Goal: Use online tool/utility: Utilize a website feature to perform a specific function

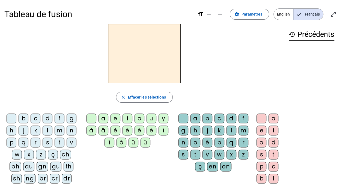
click at [58, 118] on div "f" at bounding box center [60, 119] width 10 height 10
click at [140, 131] on div "ê" at bounding box center [140, 131] width 10 height 10
click at [196, 154] on div "t" at bounding box center [196, 155] width 10 height 10
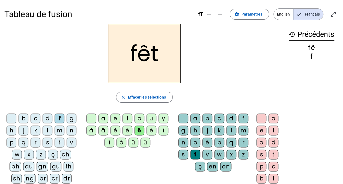
click at [261, 132] on div "e" at bounding box center [262, 131] width 10 height 10
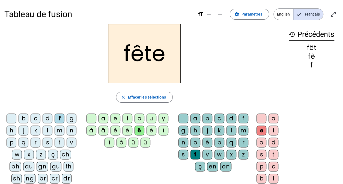
click at [59, 143] on div "t" at bounding box center [60, 143] width 10 height 10
click at [23, 117] on div "b" at bounding box center [24, 119] width 10 height 10
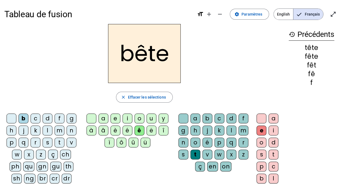
click at [151, 119] on div "u" at bounding box center [152, 119] width 10 height 10
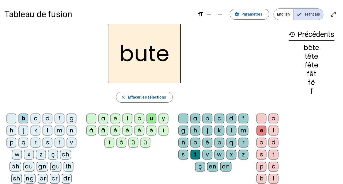
click at [182, 155] on div "s" at bounding box center [184, 155] width 10 height 10
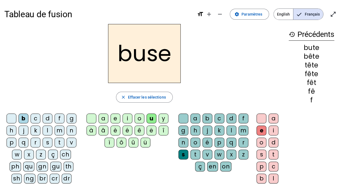
click at [128, 120] on div "i" at bounding box center [128, 119] width 10 height 10
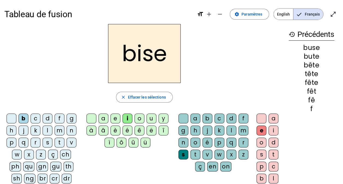
click at [102, 117] on div "a" at bounding box center [104, 119] width 10 height 10
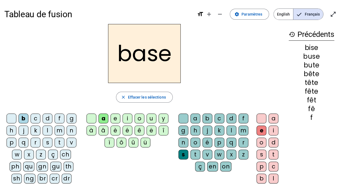
click at [36, 143] on div "r" at bounding box center [36, 143] width 10 height 10
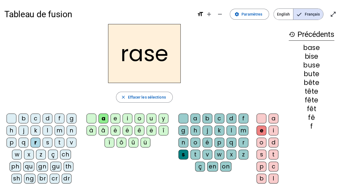
click at [184, 131] on div "g" at bounding box center [184, 131] width 10 height 10
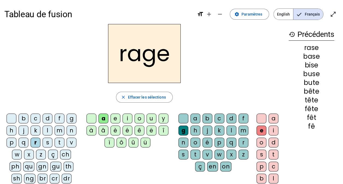
click at [11, 142] on div "p" at bounding box center [12, 143] width 10 height 10
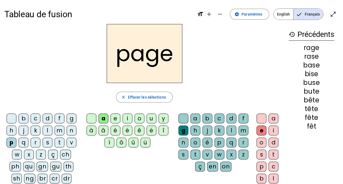
click at [208, 155] on div "v" at bounding box center [208, 155] width 10 height 10
